Goal: Task Accomplishment & Management: Manage account settings

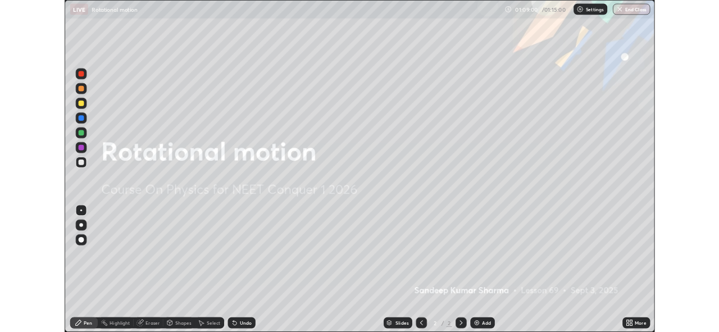
scroll to position [405, 719]
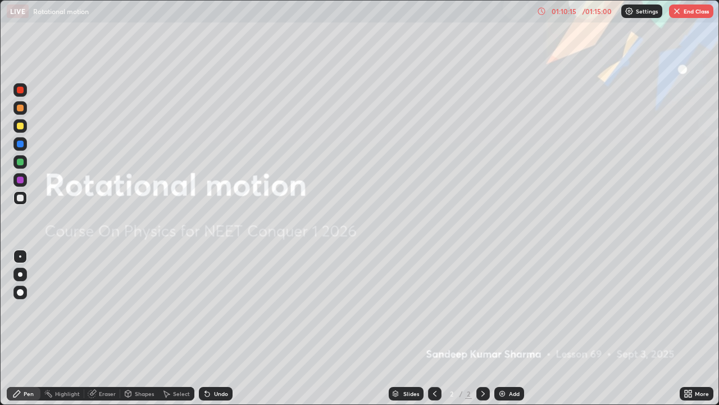
click at [682, 13] on button "End Class" at bounding box center [691, 10] width 44 height 13
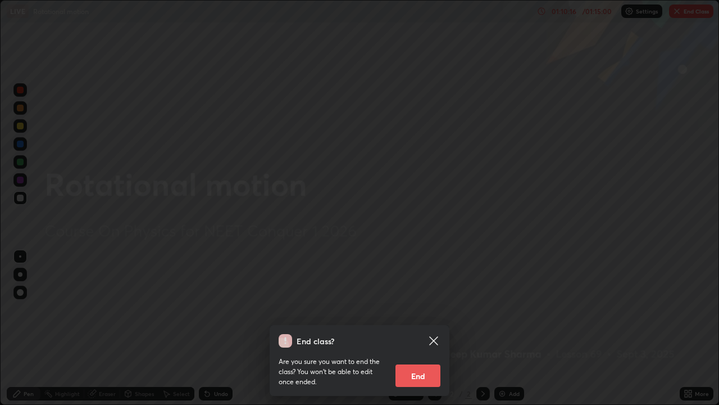
click at [419, 375] on button "End" at bounding box center [418, 375] width 45 height 22
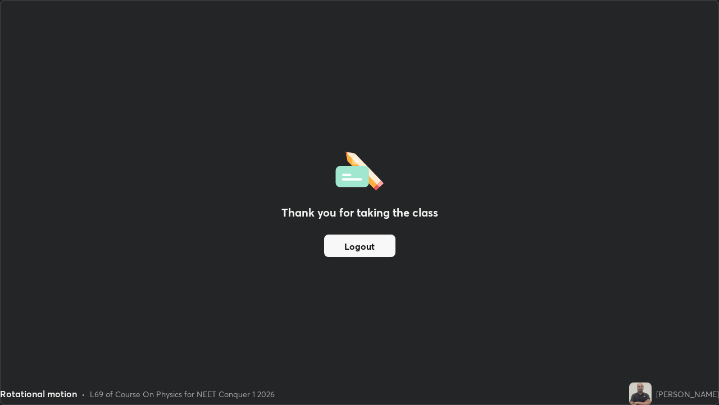
click at [339, 241] on button "Logout" at bounding box center [359, 245] width 71 height 22
click at [340, 246] on button "Logout" at bounding box center [359, 245] width 71 height 22
click at [337, 248] on button "Logout" at bounding box center [359, 245] width 71 height 22
click at [320, 185] on div "Thank you for taking the class Logout" at bounding box center [360, 202] width 718 height 403
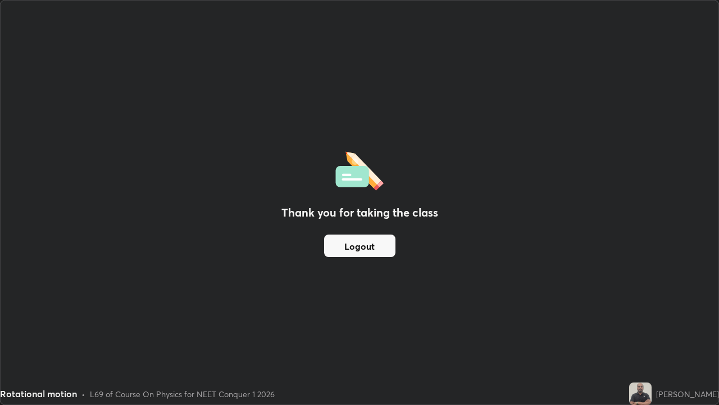
click at [341, 248] on button "Logout" at bounding box center [359, 245] width 71 height 22
click at [341, 242] on button "Logout" at bounding box center [359, 245] width 71 height 22
click at [340, 243] on button "Logout" at bounding box center [359, 245] width 71 height 22
click at [359, 243] on button "Logout" at bounding box center [359, 245] width 71 height 22
click at [360, 248] on button "Logout" at bounding box center [359, 245] width 71 height 22
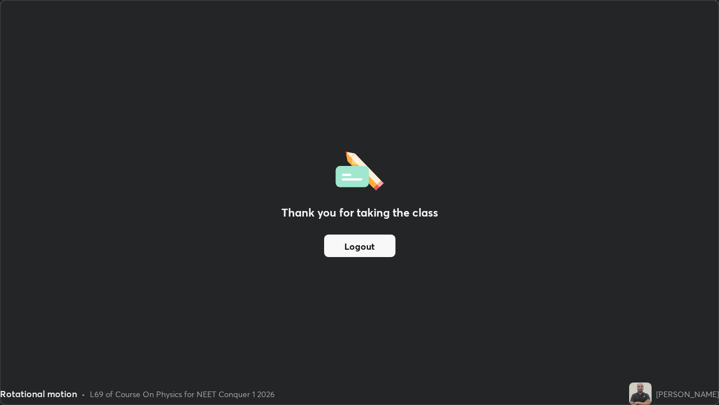
click at [359, 244] on button "Logout" at bounding box center [359, 245] width 71 height 22
click at [375, 247] on button "Logout" at bounding box center [359, 245] width 71 height 22
click at [380, 249] on button "Logout" at bounding box center [359, 245] width 71 height 22
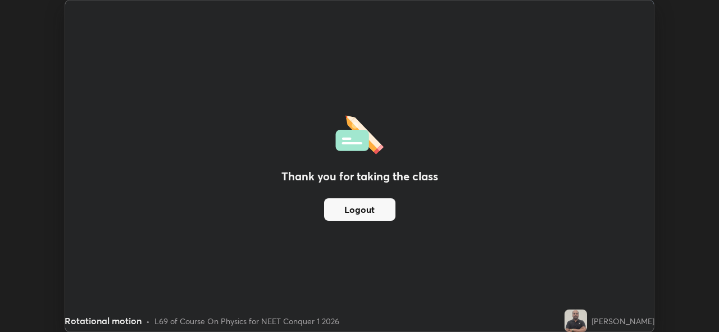
scroll to position [55859, 55472]
